Goal: Information Seeking & Learning: Learn about a topic

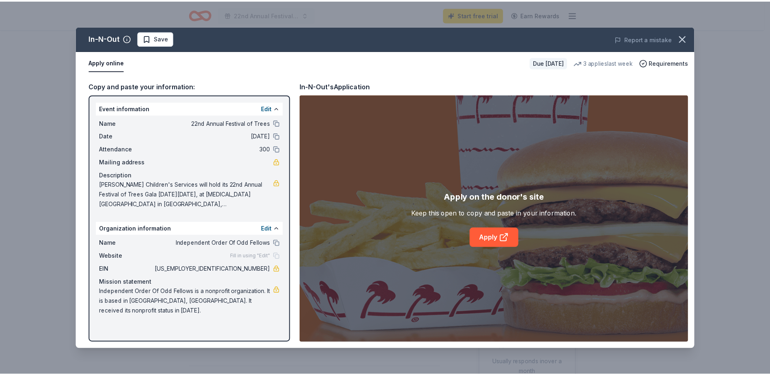
scroll to position [119, 0]
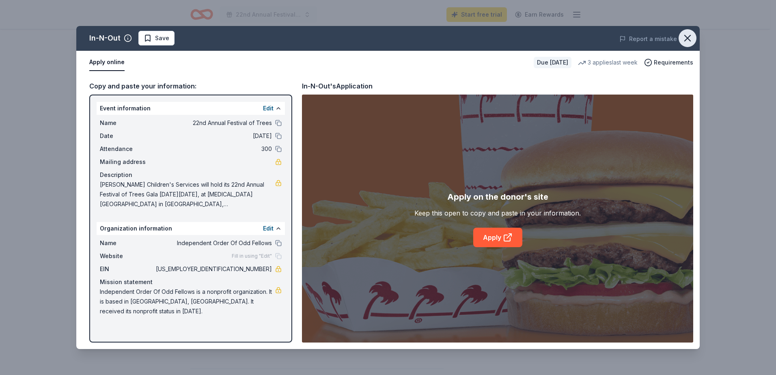
click at [689, 43] on icon "button" at bounding box center [687, 37] width 11 height 11
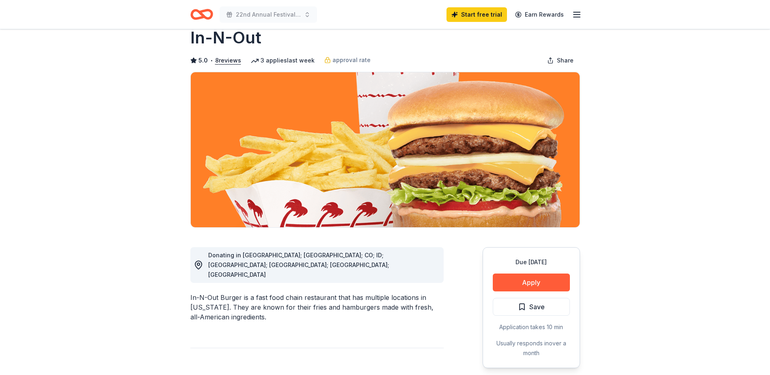
scroll to position [0, 0]
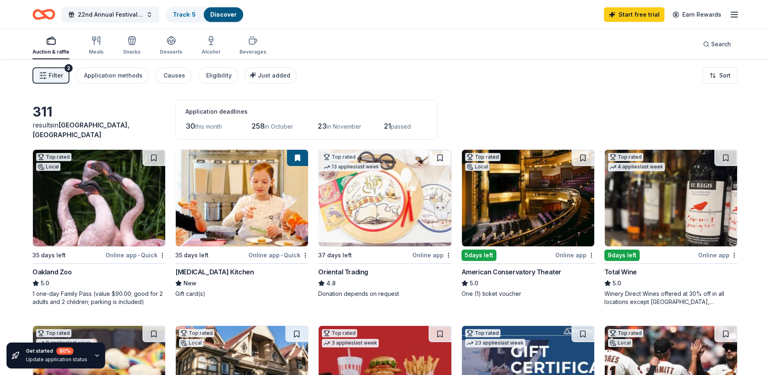
scroll to position [30, 0]
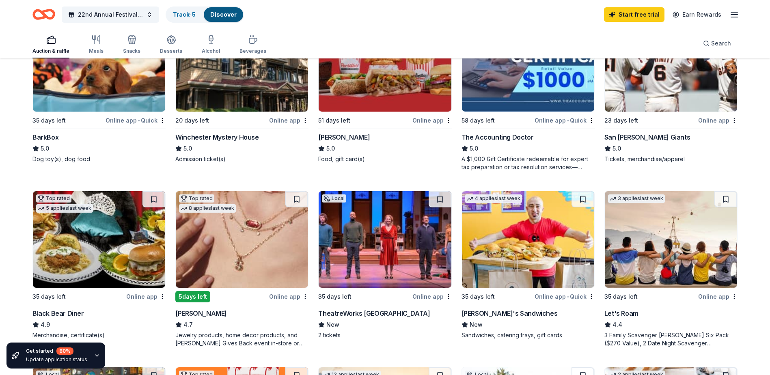
scroll to position [365, 0]
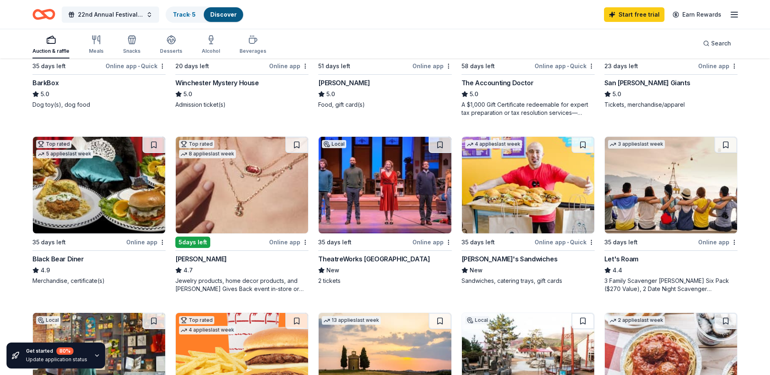
click at [382, 210] on img at bounding box center [385, 185] width 132 height 97
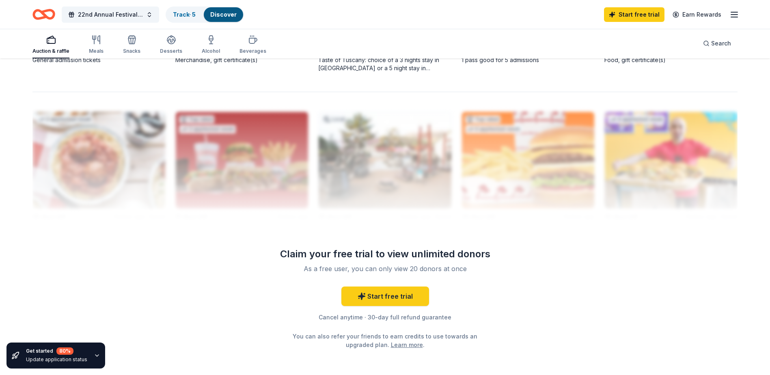
scroll to position [805, 0]
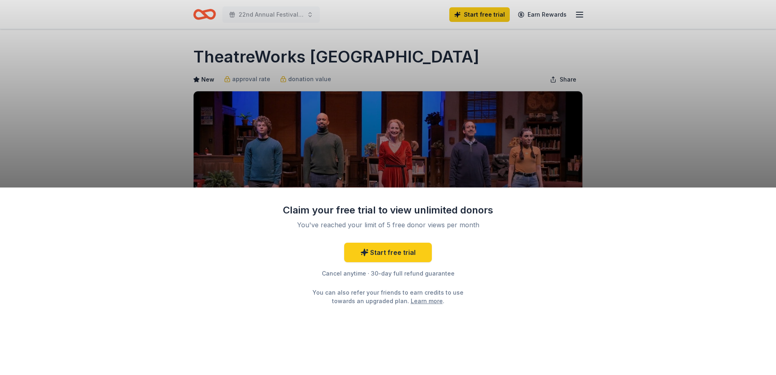
click at [623, 126] on div "Claim your free trial to view unlimited donors You've reached your limit of 5 f…" at bounding box center [388, 187] width 776 height 375
click at [643, 120] on div "Claim your free trial to view unlimited donors You've reached your limit of 5 f…" at bounding box center [388, 187] width 776 height 375
